Goal: Task Accomplishment & Management: Use online tool/utility

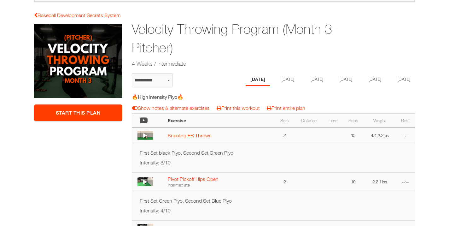
scroll to position [98, 0]
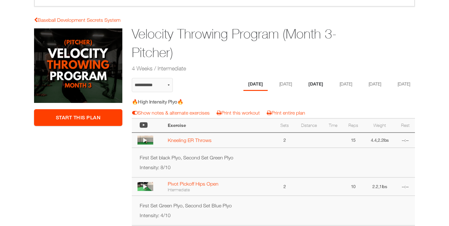
click at [314, 84] on li "[DATE]" at bounding box center [316, 84] width 24 height 13
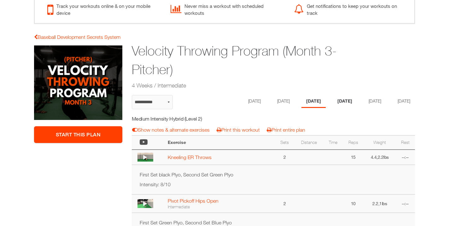
click at [350, 102] on li "[DATE]" at bounding box center [345, 101] width 24 height 13
click at [375, 101] on li "[DATE]" at bounding box center [374, 101] width 24 height 13
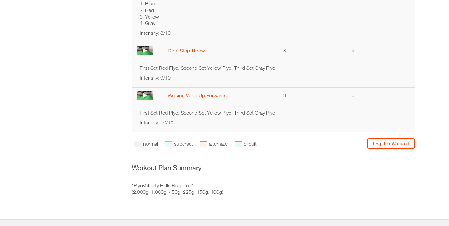
scroll to position [480, 0]
click at [384, 148] on link "Log this Workout" at bounding box center [391, 142] width 48 height 10
select select "**********"
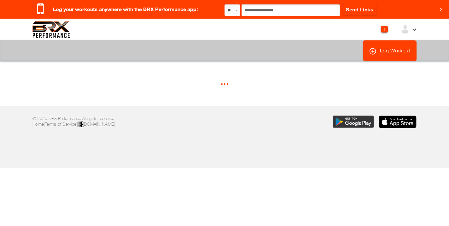
select select "*"
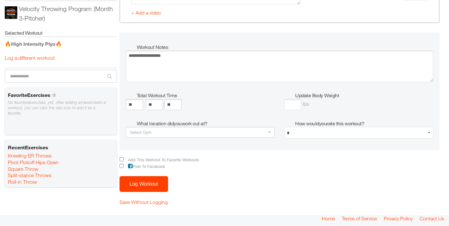
click at [152, 183] on button "Log Workout" at bounding box center [143, 184] width 49 height 16
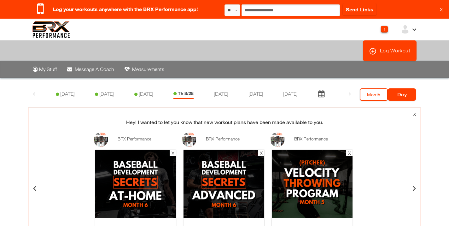
click at [50, 28] on img at bounding box center [51, 29] width 38 height 17
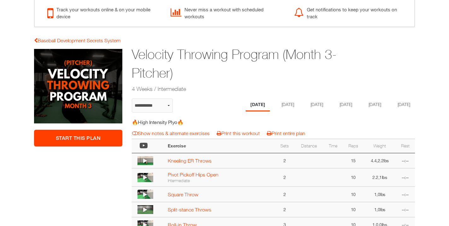
scroll to position [91, 0]
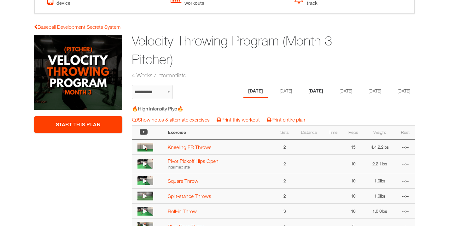
click at [310, 90] on li "[DATE]" at bounding box center [316, 91] width 24 height 13
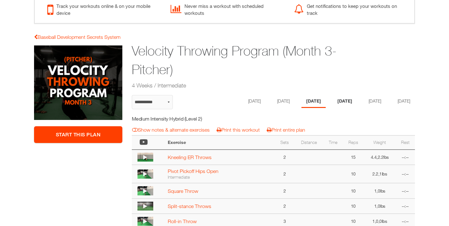
click at [347, 101] on li "[DATE]" at bounding box center [345, 101] width 24 height 13
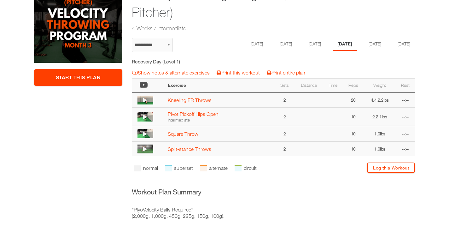
scroll to position [143, 0]
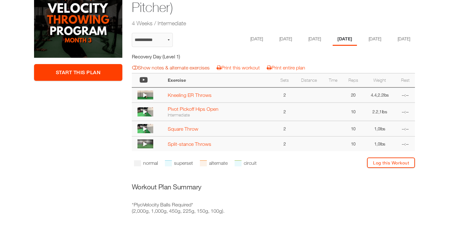
click at [165, 70] on link "Show notes & alternate exercises" at bounding box center [171, 68] width 78 height 6
